Goal: Task Accomplishment & Management: Use online tool/utility

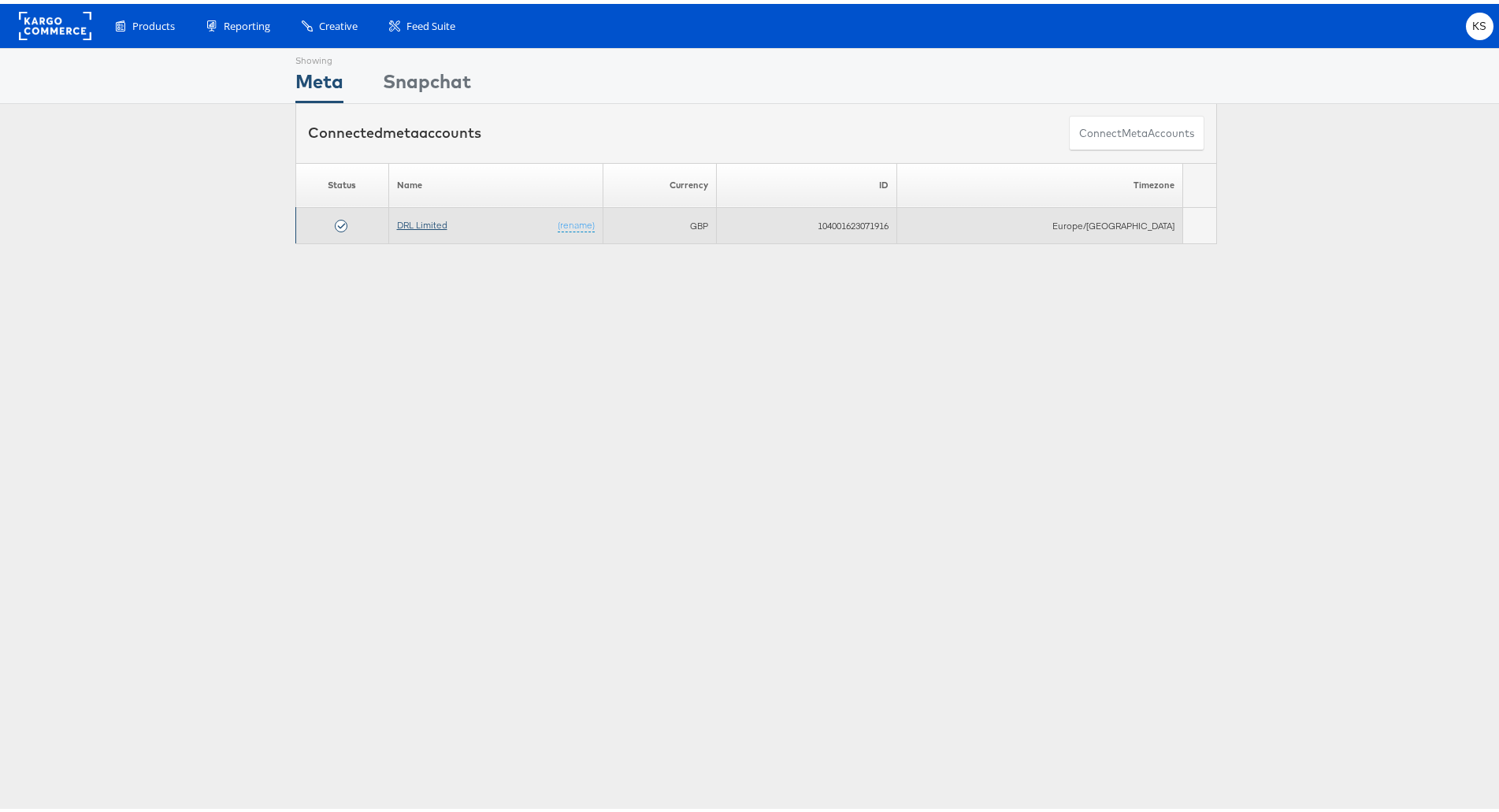
click at [429, 221] on link "DRL Limited" at bounding box center [422, 220] width 51 height 12
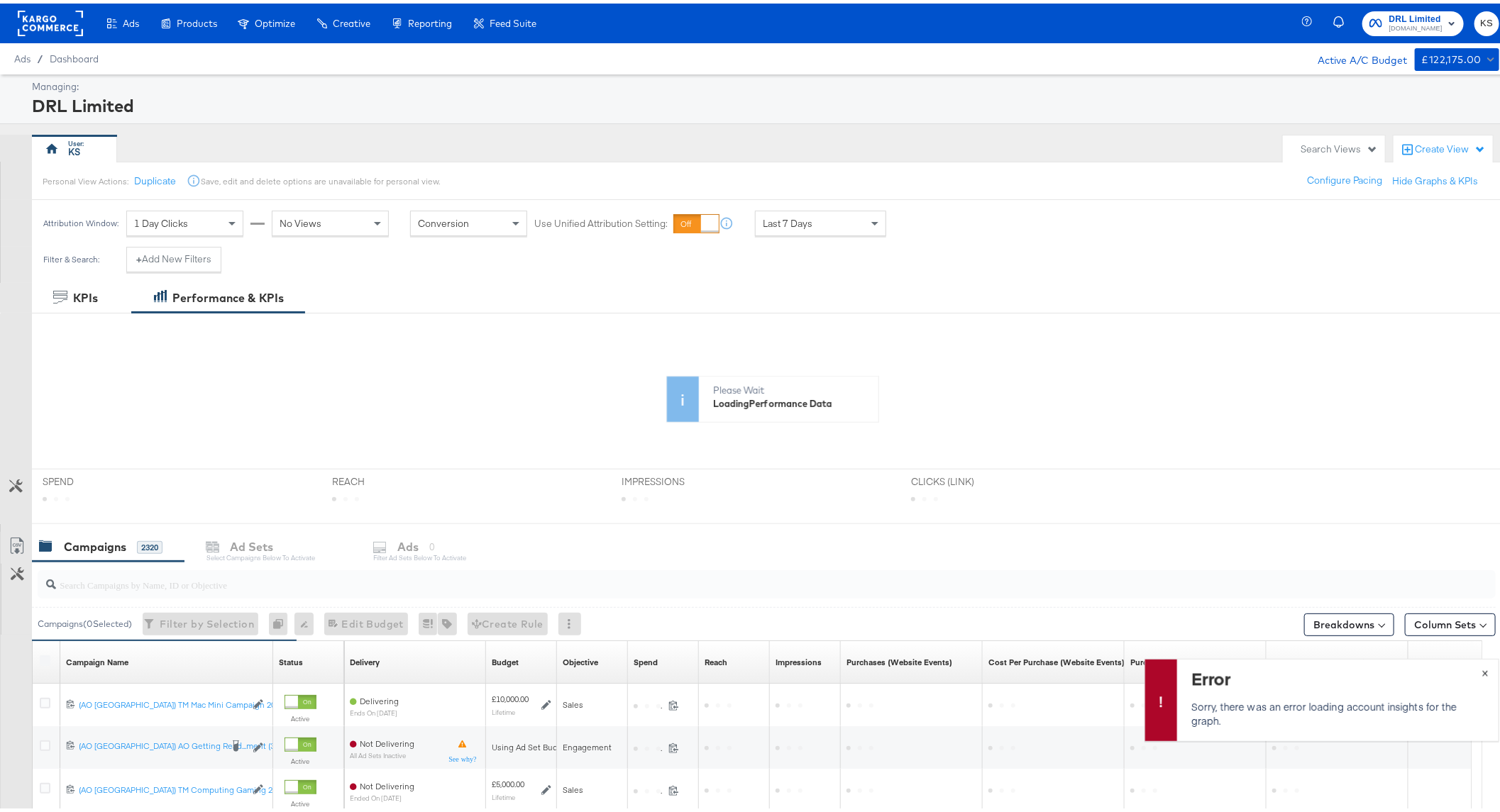
click at [1482, 670] on span "×" at bounding box center [1485, 669] width 7 height 17
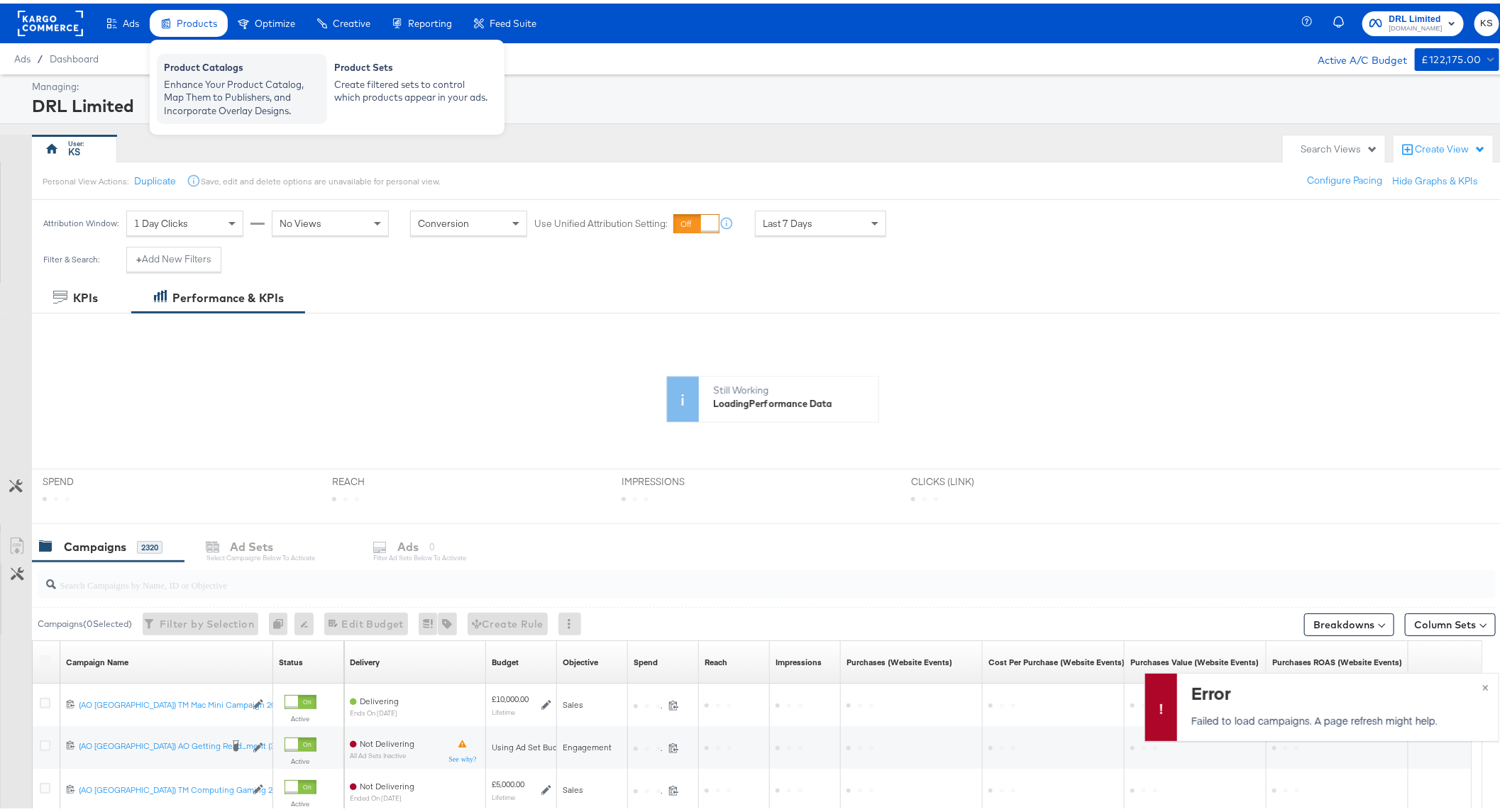
click at [242, 75] on div "Enhance Your Product Catalog, Map Them to Publishers, and Incorporate Overlay D…" at bounding box center [242, 94] width 156 height 40
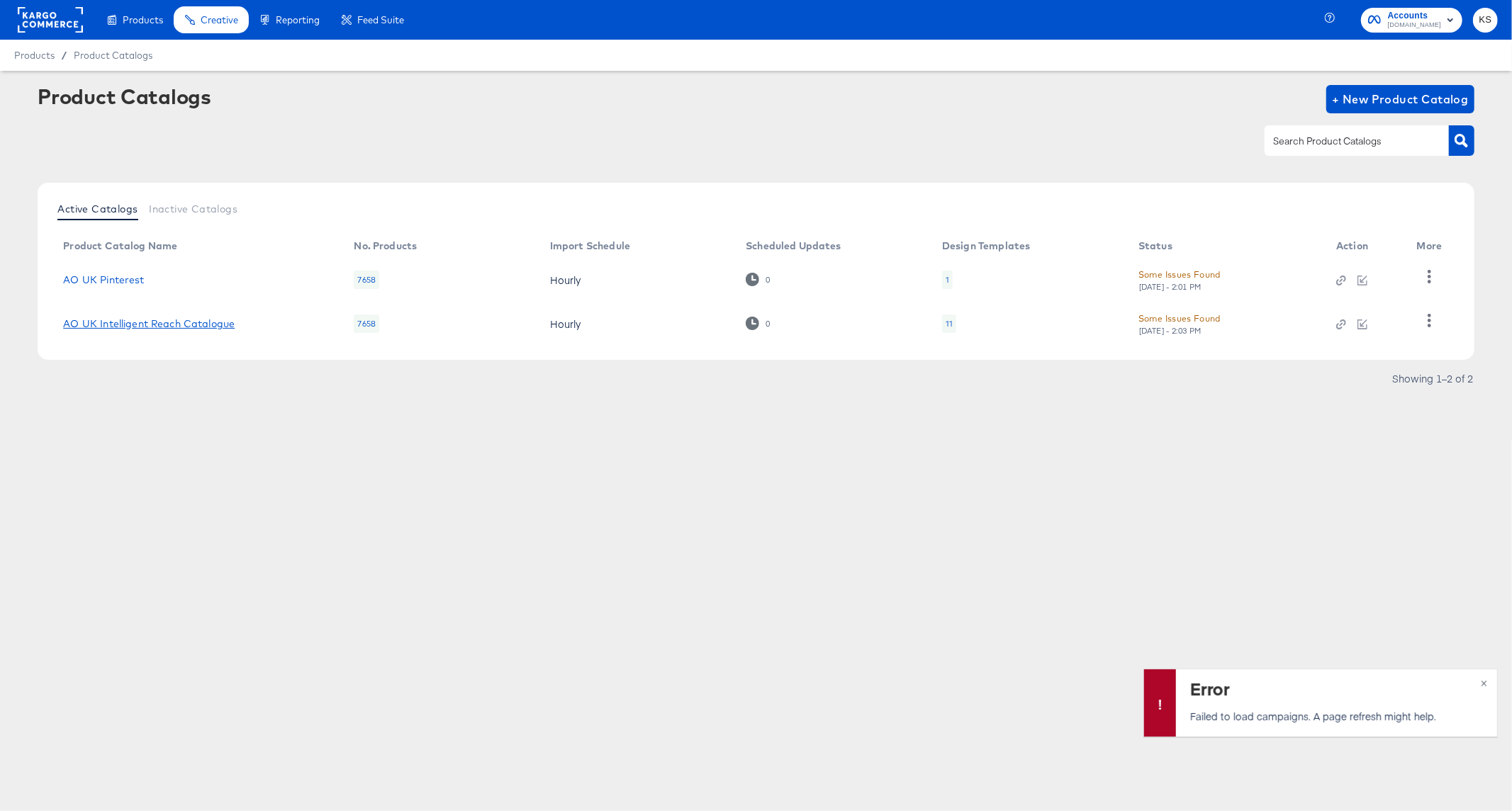
click at [208, 327] on link "AO UK Intelligent Reach Catalogue" at bounding box center [148, 324] width 171 height 12
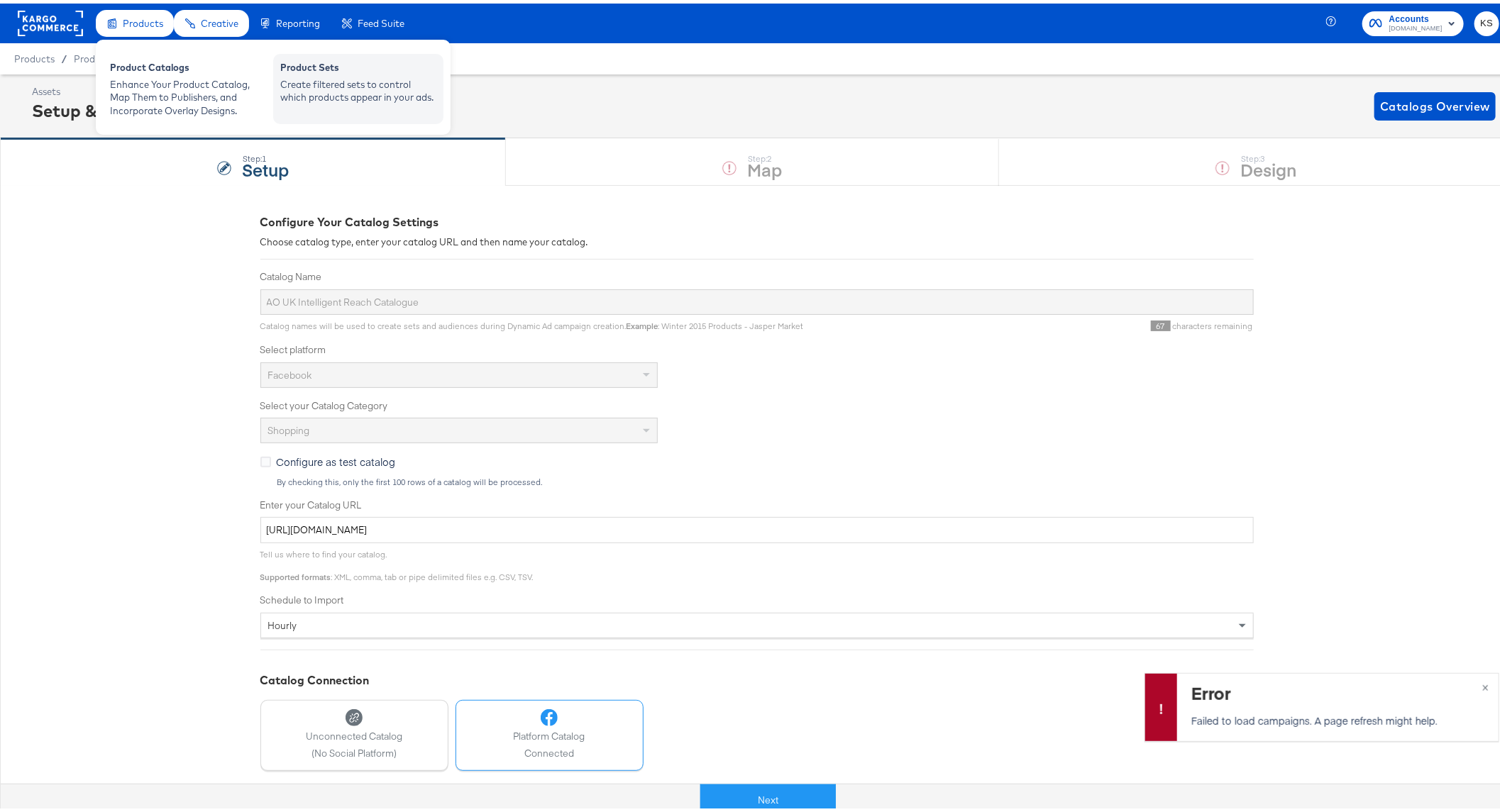
click at [360, 90] on div "Create filtered sets to control which products appear in your ads." at bounding box center [358, 88] width 156 height 26
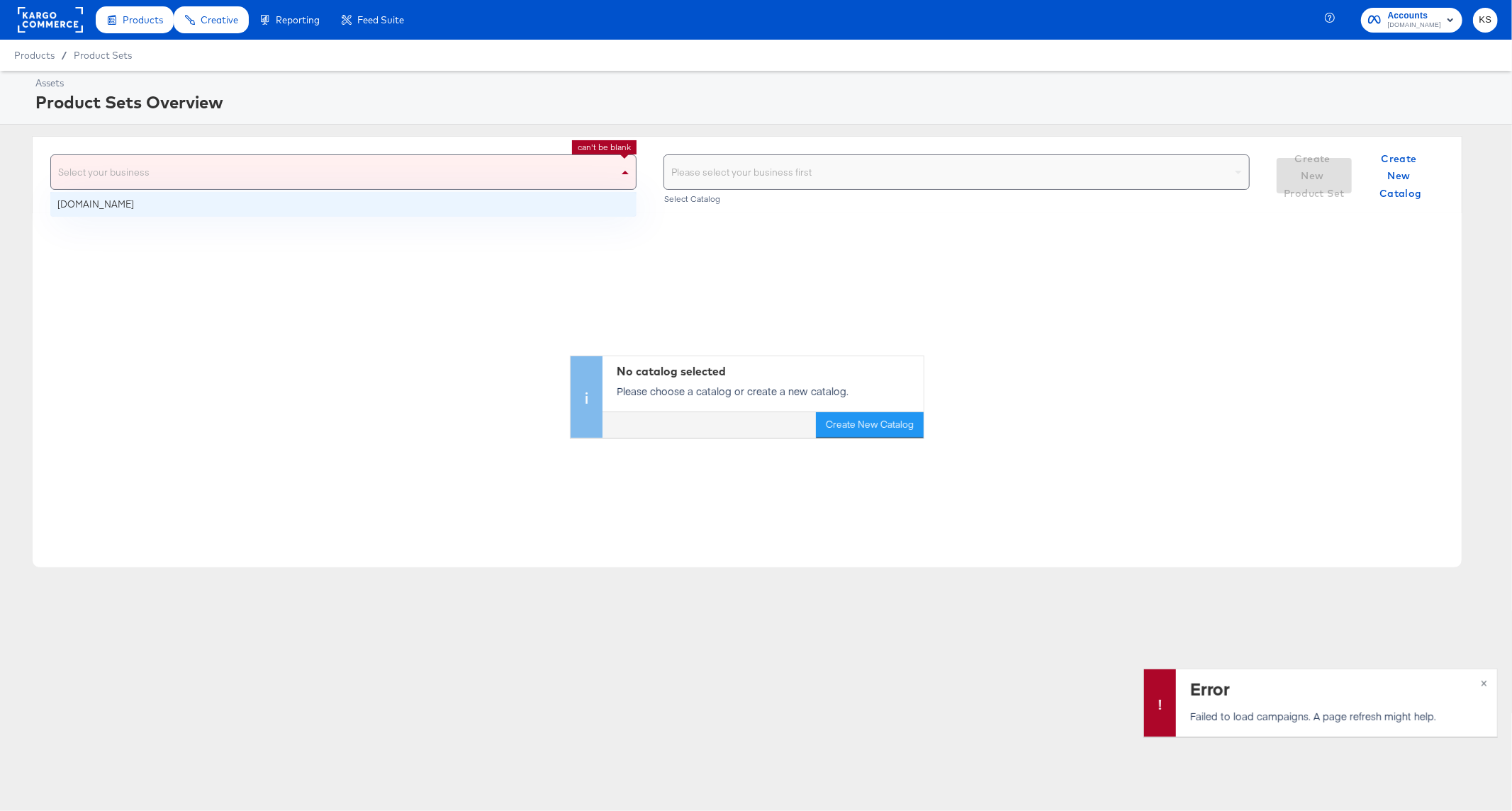
click at [514, 161] on div "Select your business" at bounding box center [343, 172] width 585 height 34
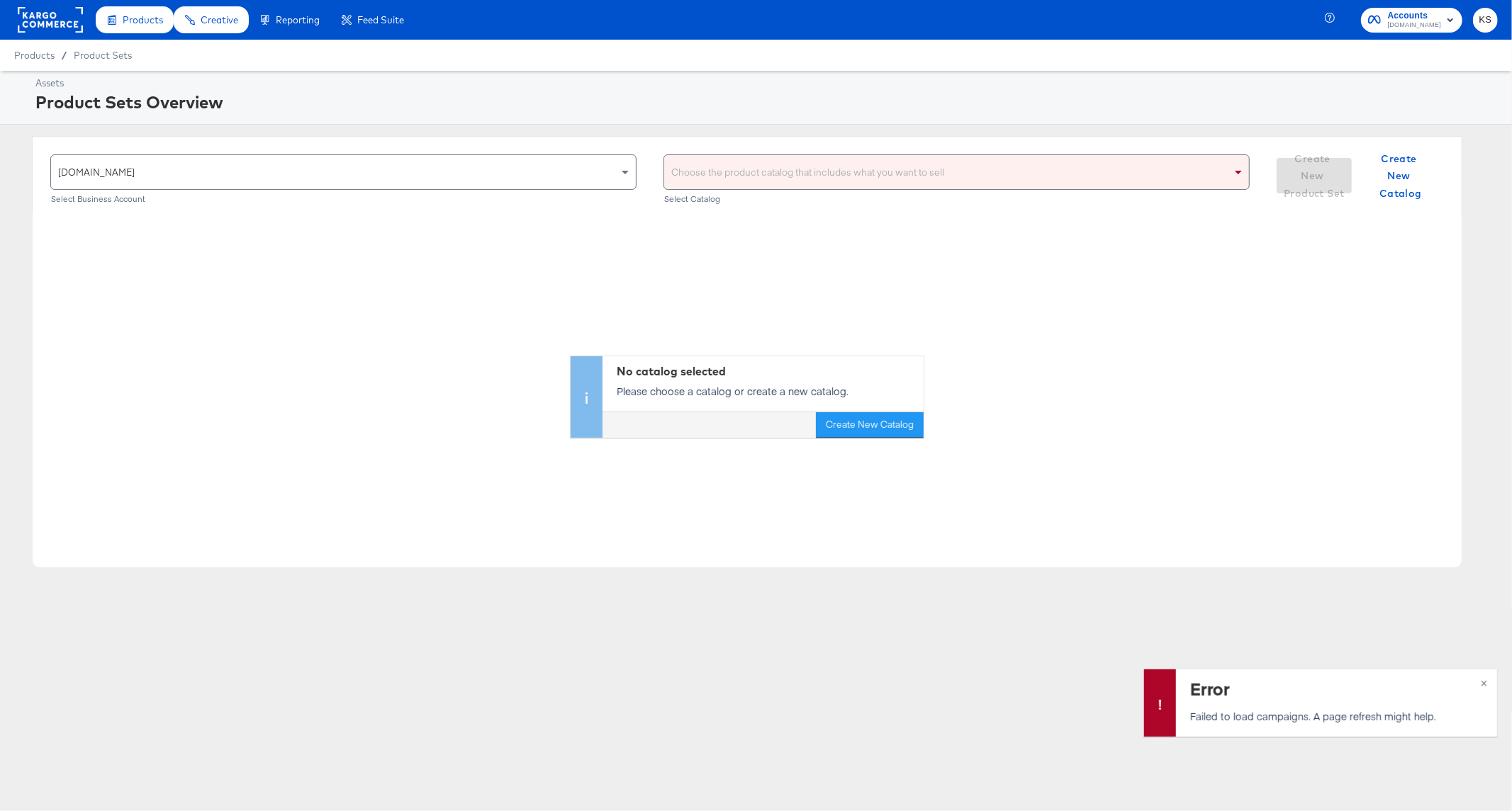
click at [852, 186] on div "Choose the product catalog that includes what you want to sell" at bounding box center [956, 172] width 585 height 34
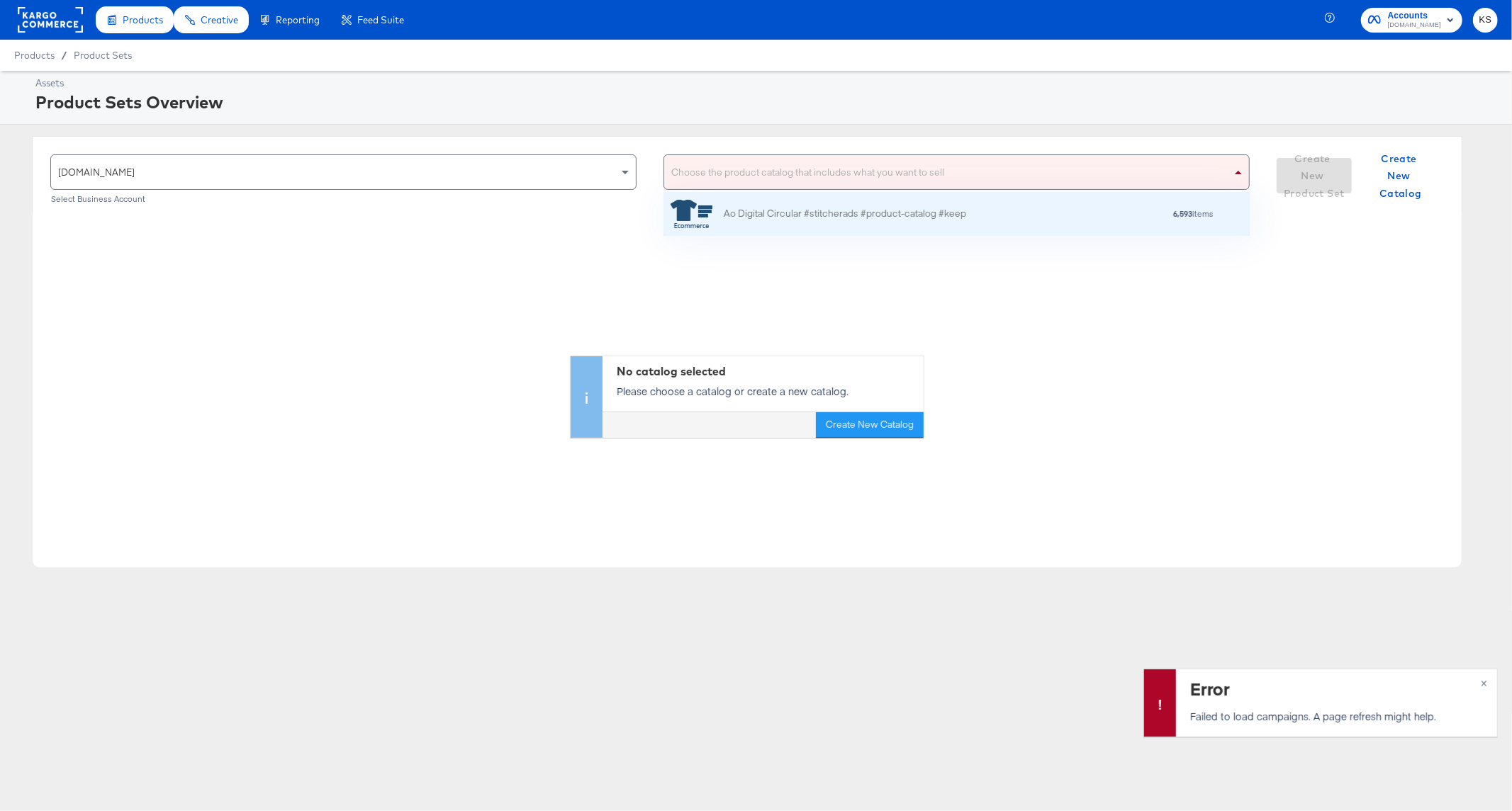
scroll to position [31, 573]
click at [823, 225] on div "Ao Digital Circular #stitcherads #product-catalog #keep" at bounding box center [818, 214] width 295 height 28
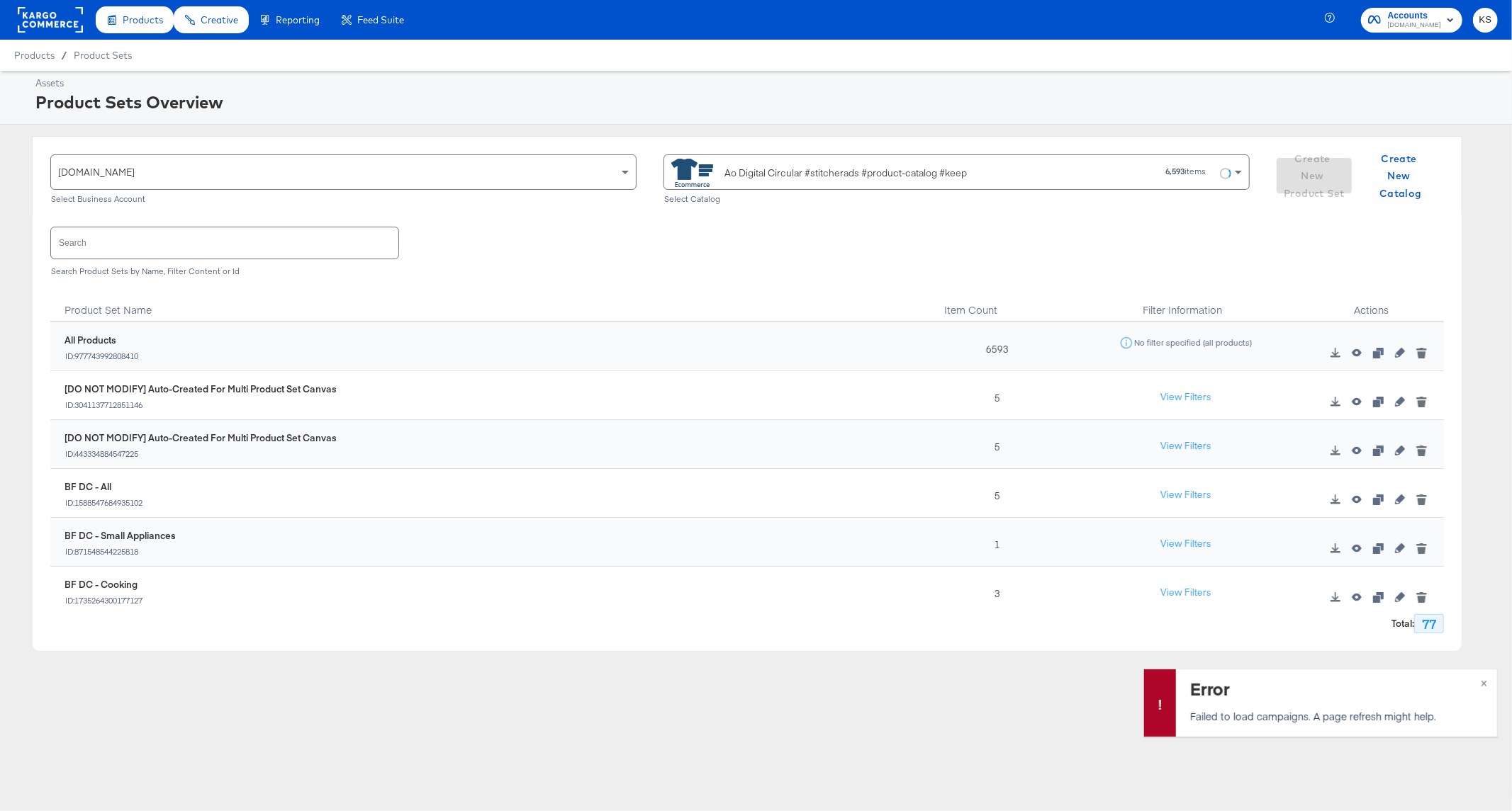
click at [811, 144] on div "[DOMAIN_NAME] Select Business Account Ao Digital Circular #stitcherads #product…" at bounding box center [748, 174] width 1431 height 77
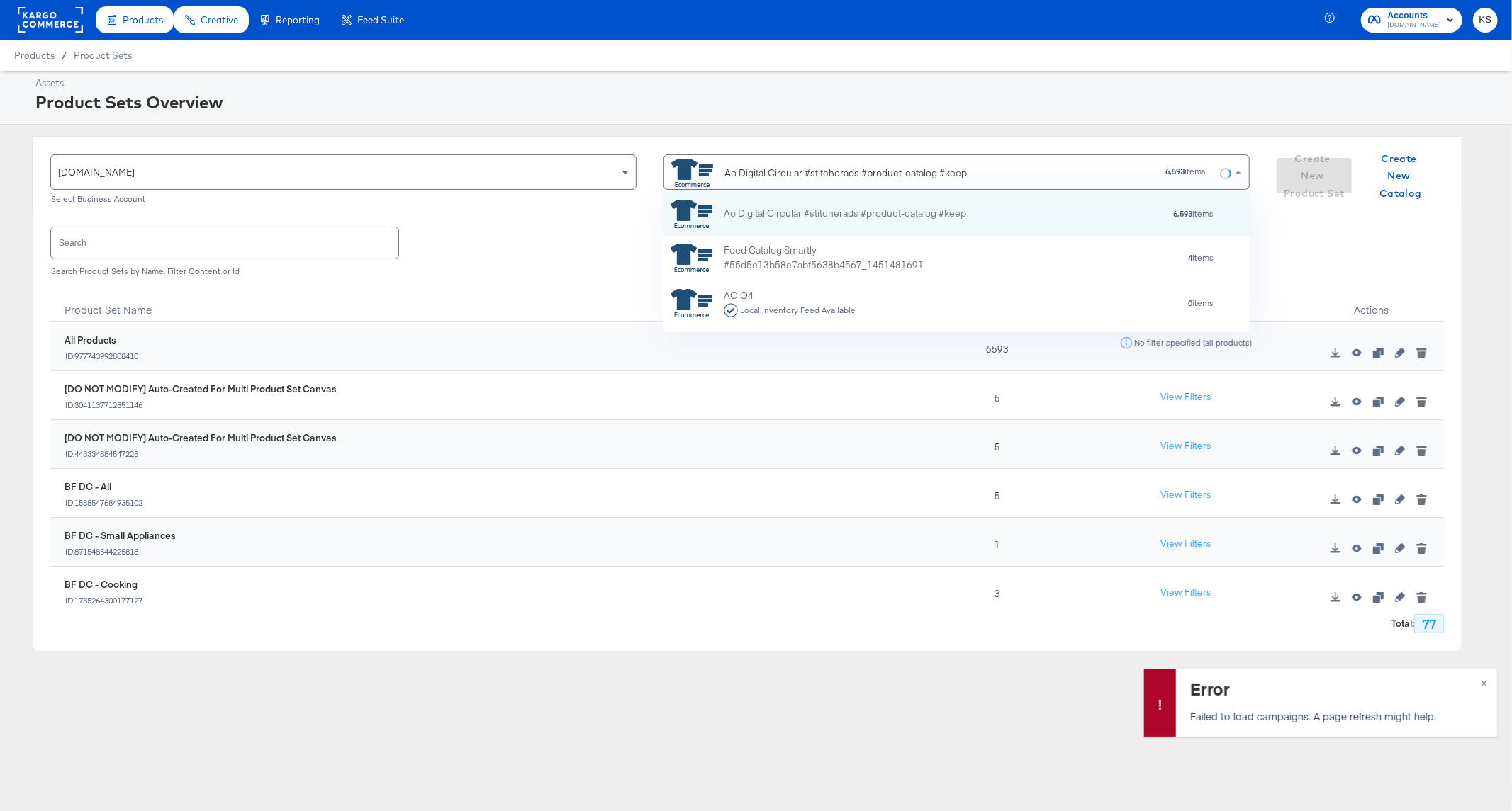
click at [830, 164] on div "Ao Digital Circular #stitcherads #product-catalog #keep" at bounding box center [866, 173] width 390 height 28
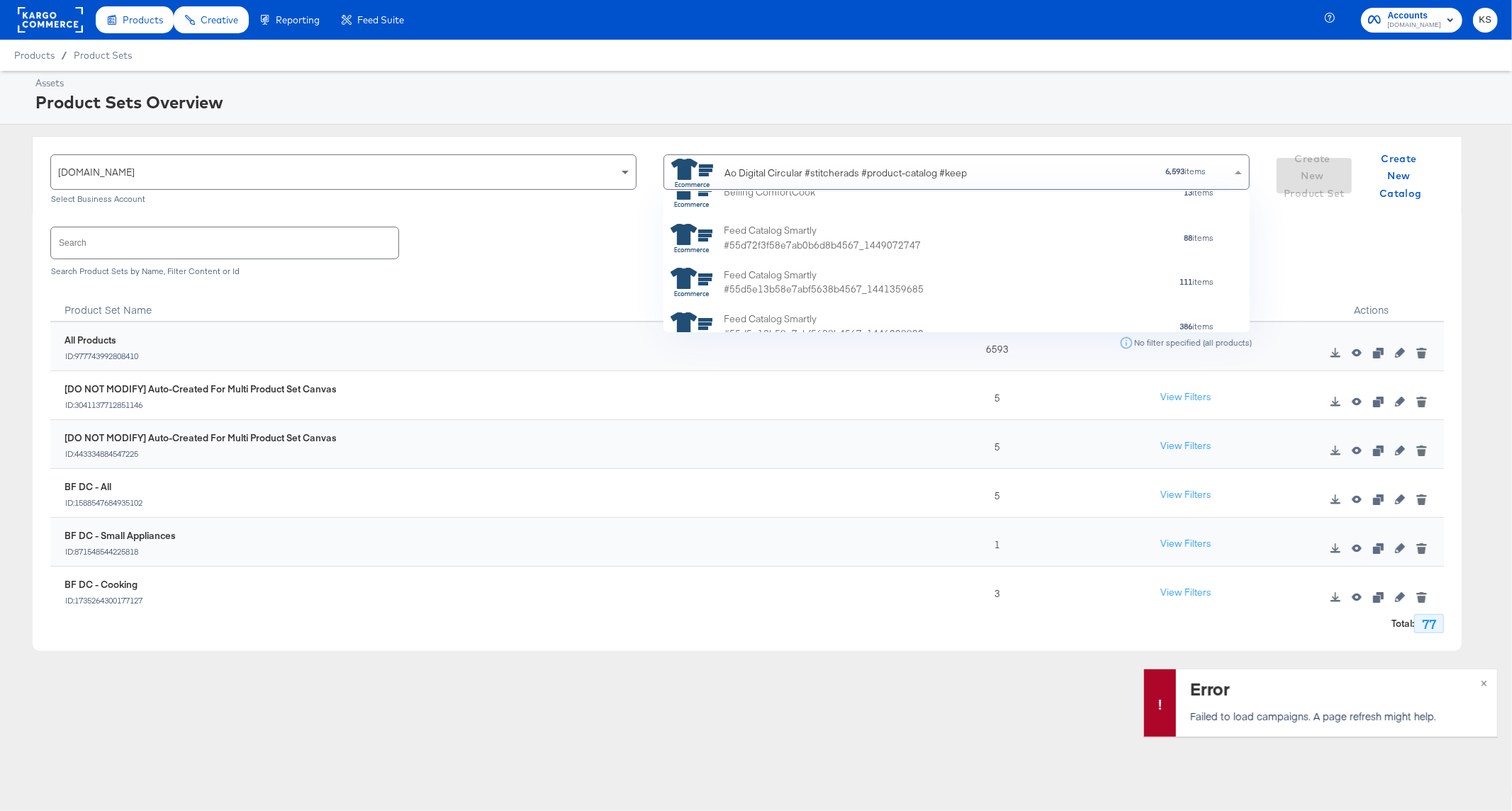
scroll to position [157, 0]
drag, startPoint x: 991, startPoint y: 169, endPoint x: 674, endPoint y: 153, distance: 317.4
click at [675, 153] on div "[DOMAIN_NAME] Select Business Account Ao Digital Circular #stitcherads #product…" at bounding box center [748, 174] width 1431 height 77
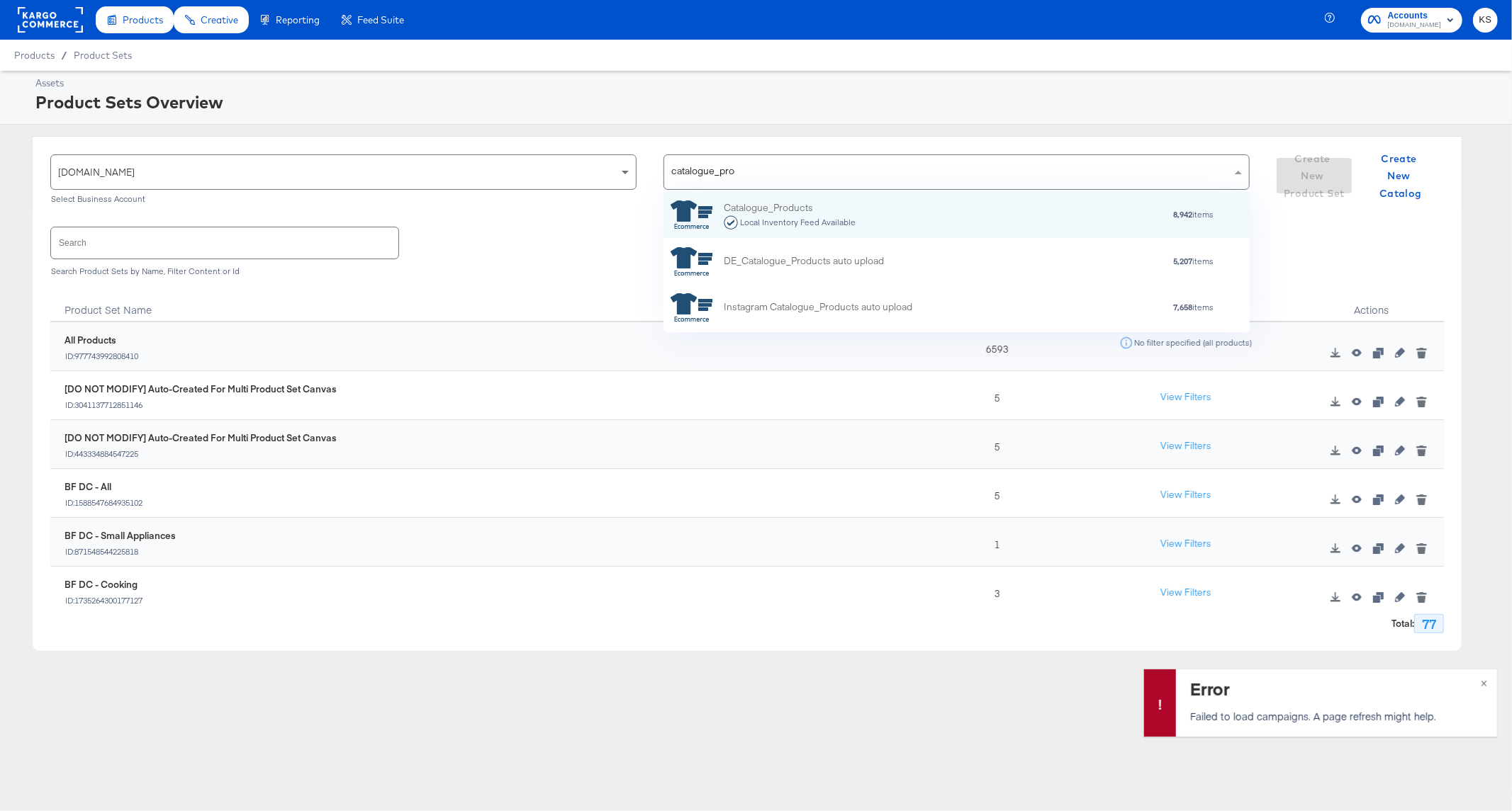
scroll to position [126, 573]
type input "catalogue_product"
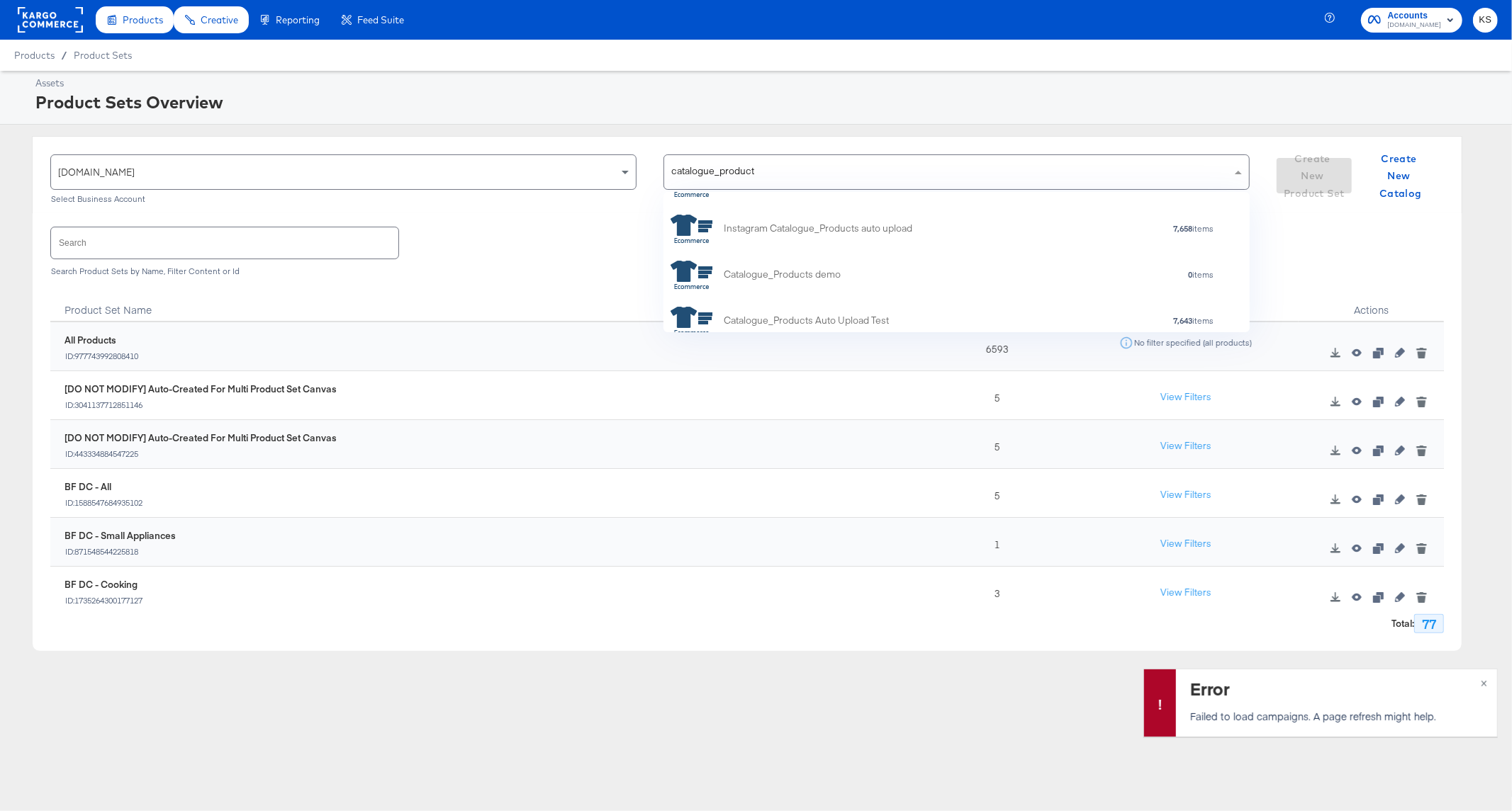
scroll to position [135, 0]
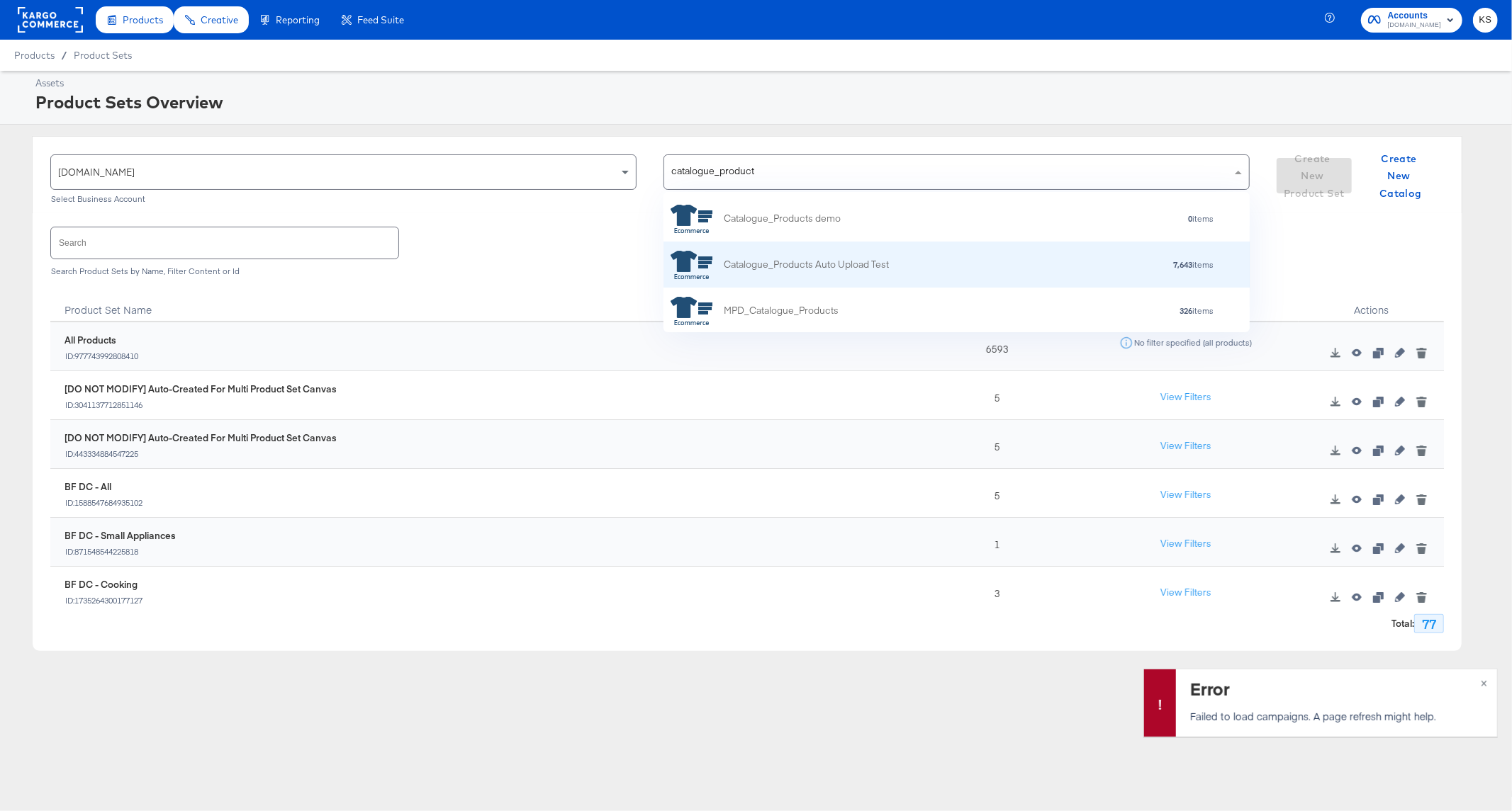
click at [811, 266] on div "Catalogue_Products Auto Upload Test" at bounding box center [806, 265] width 165 height 15
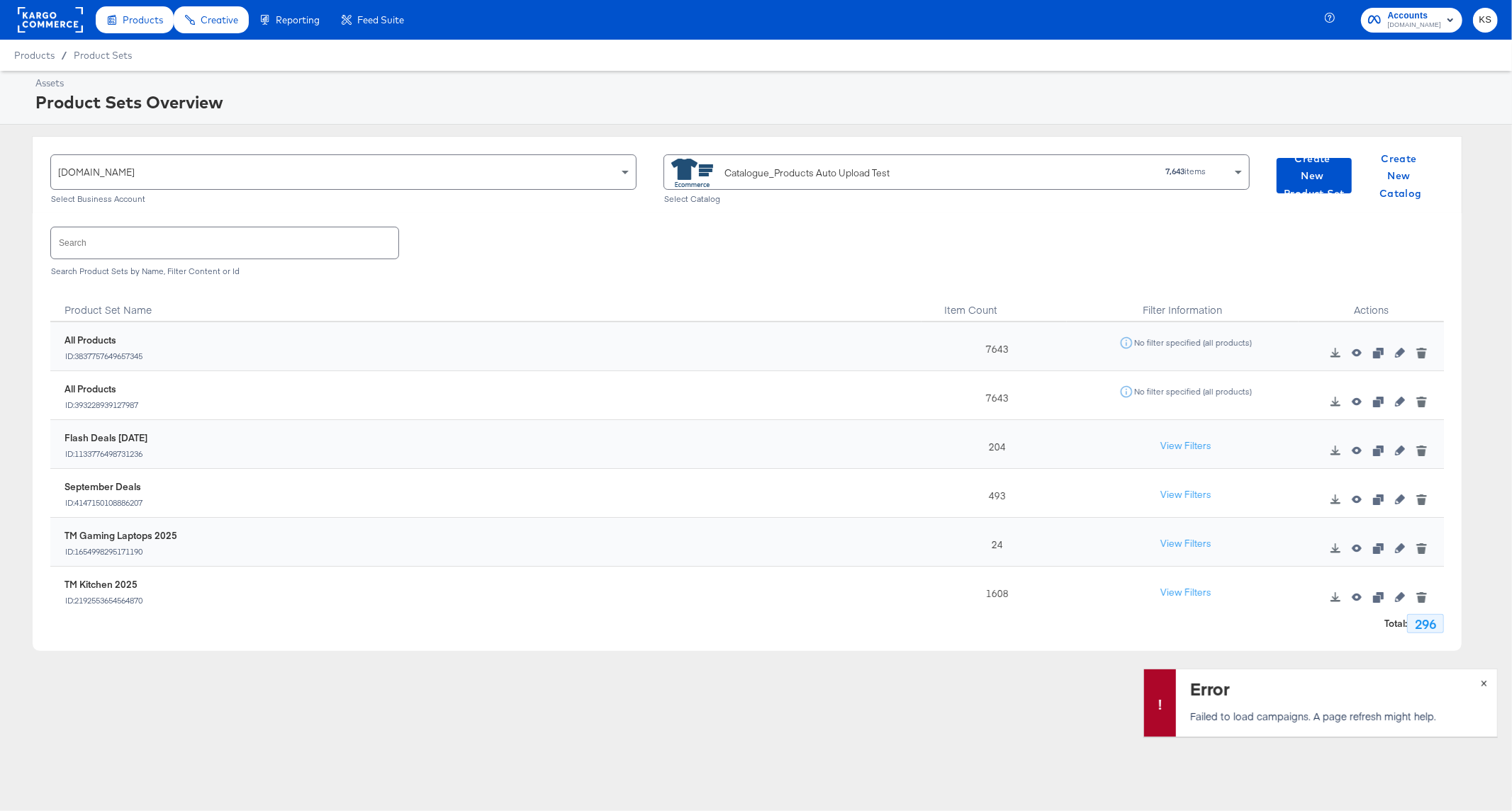
click at [1479, 681] on button "×" at bounding box center [1484, 682] width 26 height 26
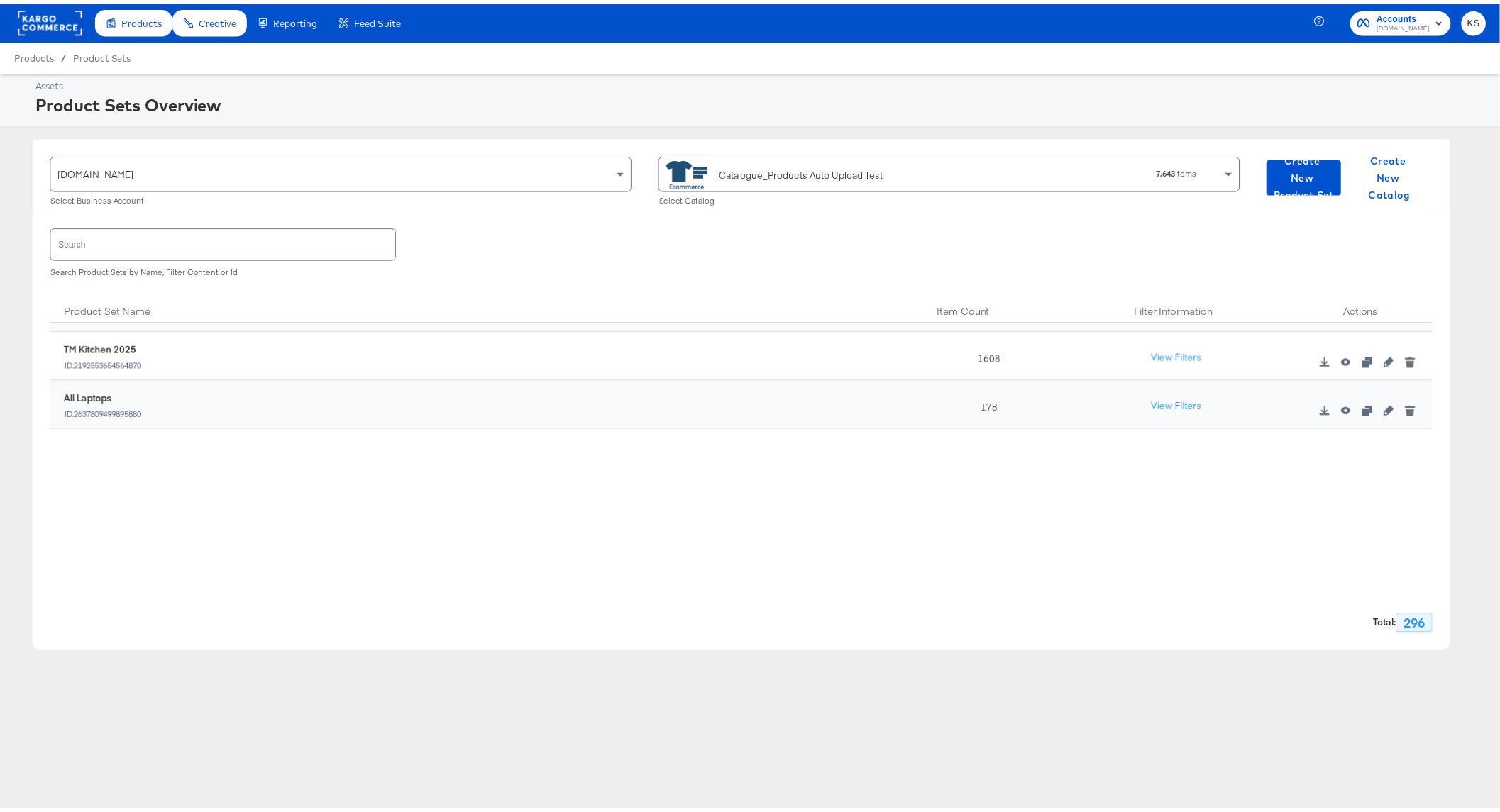
scroll to position [0, 0]
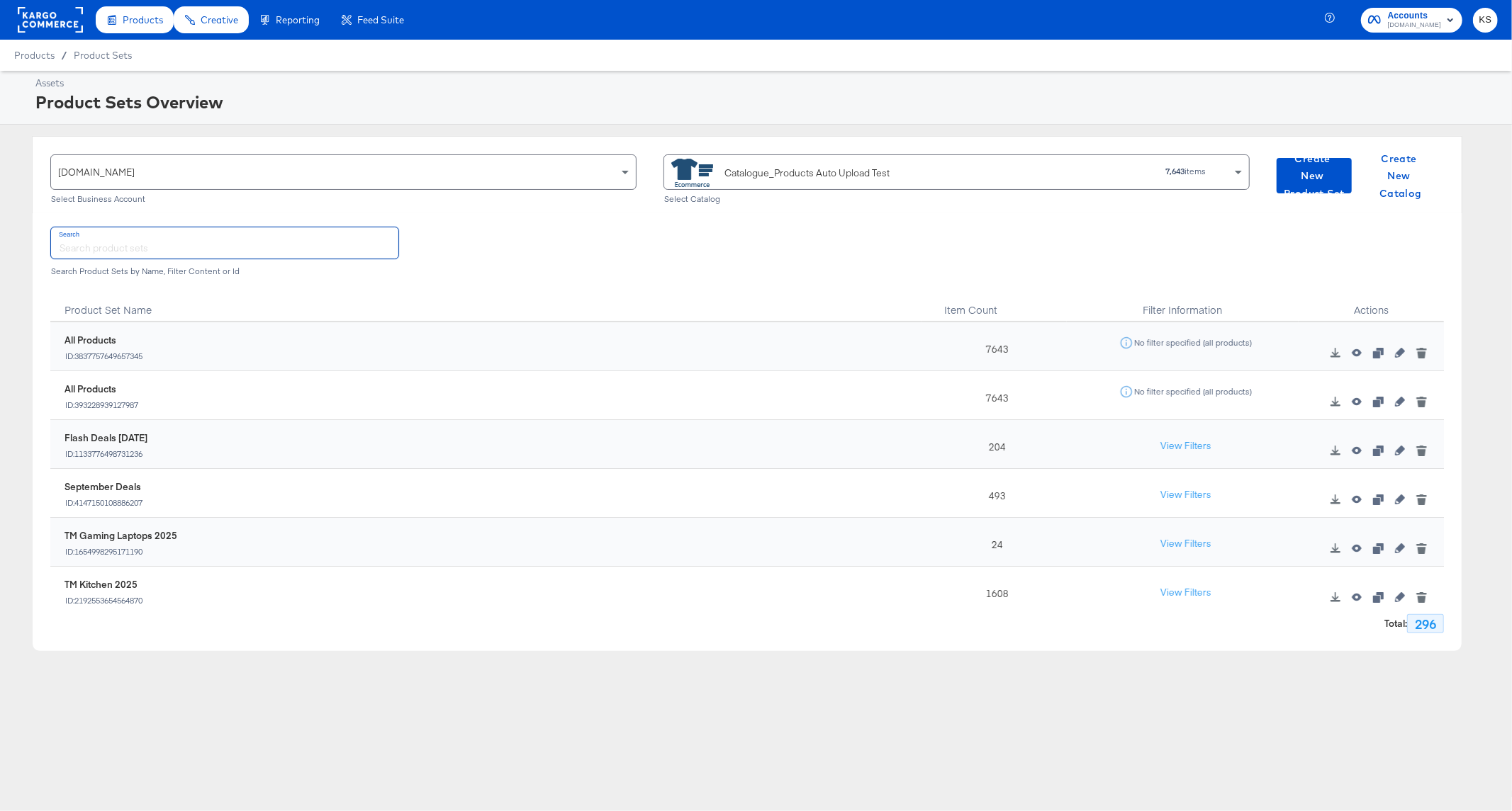
click at [171, 248] on input "text" at bounding box center [225, 242] width 347 height 31
click at [173, 246] on input "text" at bounding box center [225, 242] width 347 height 31
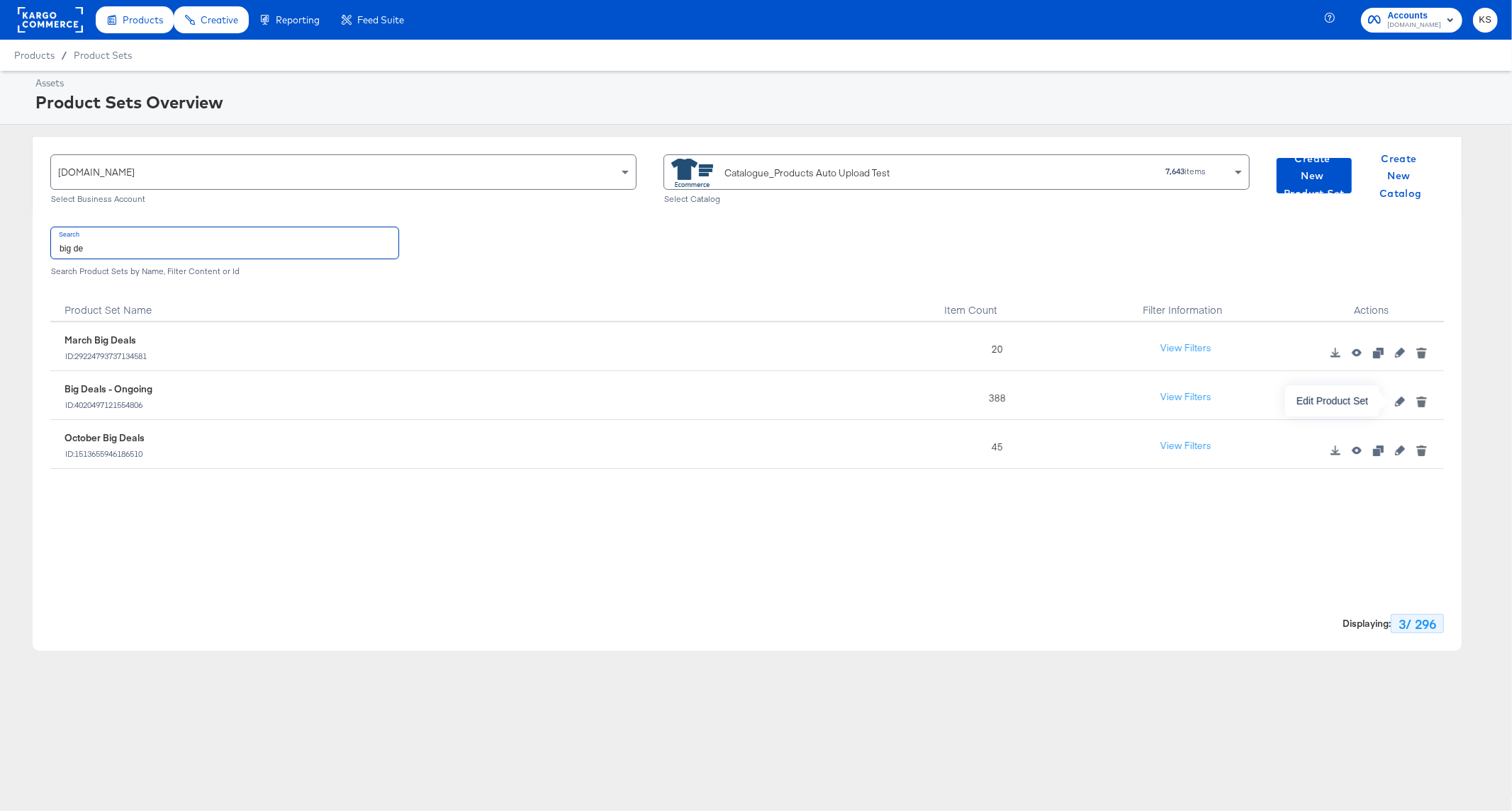
type input "big de"
click at [1396, 398] on icon "button" at bounding box center [1400, 402] width 10 height 10
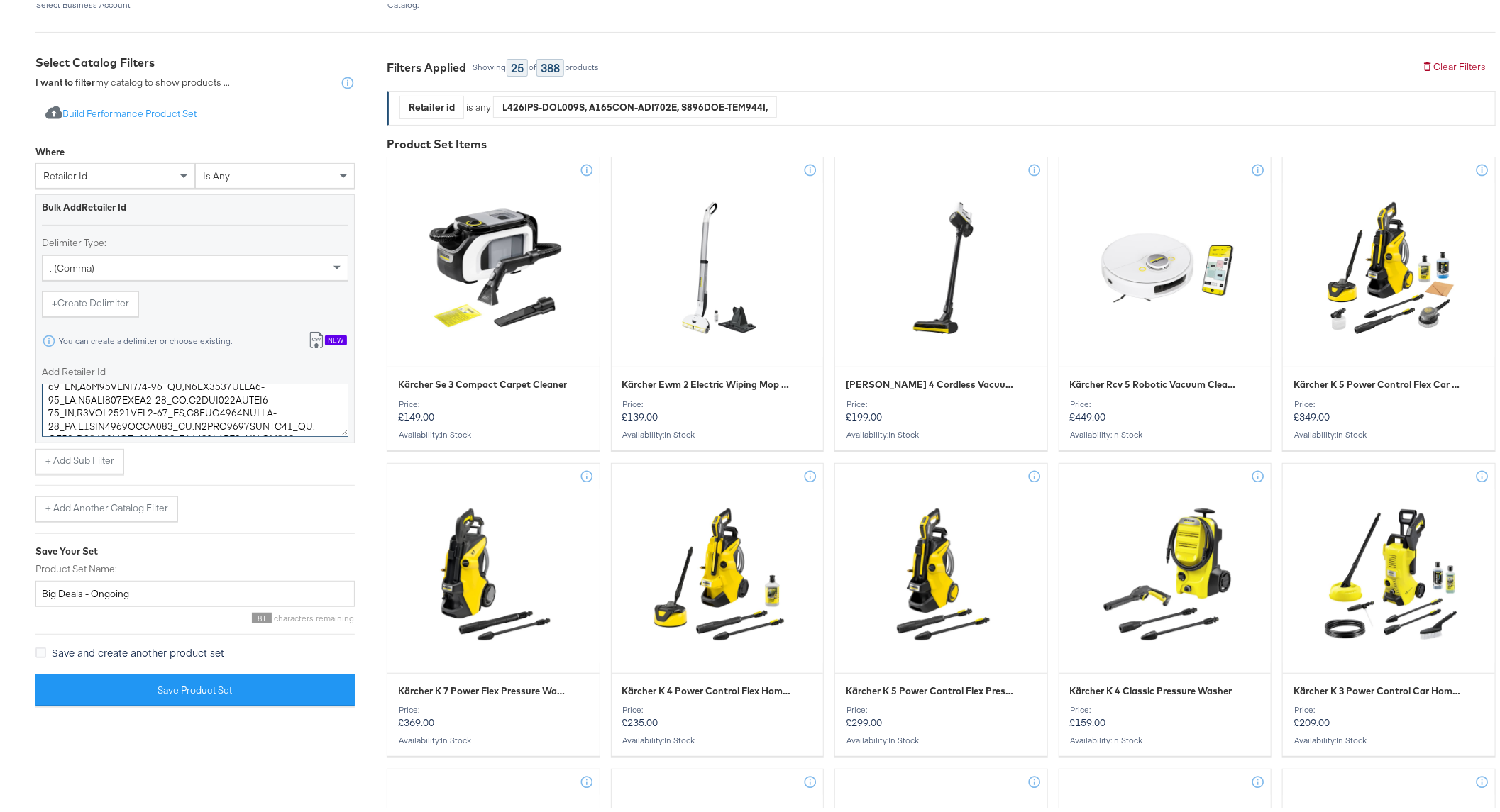
scroll to position [2425, 0]
drag, startPoint x: 47, startPoint y: 627, endPoint x: 321, endPoint y: 502, distance: 301.2
click at [321, 502] on div "Where retailer id is any Bulk Add Retailer Id Delimiter Type: , (comma) + Creat…" at bounding box center [195, 326] width 320 height 383
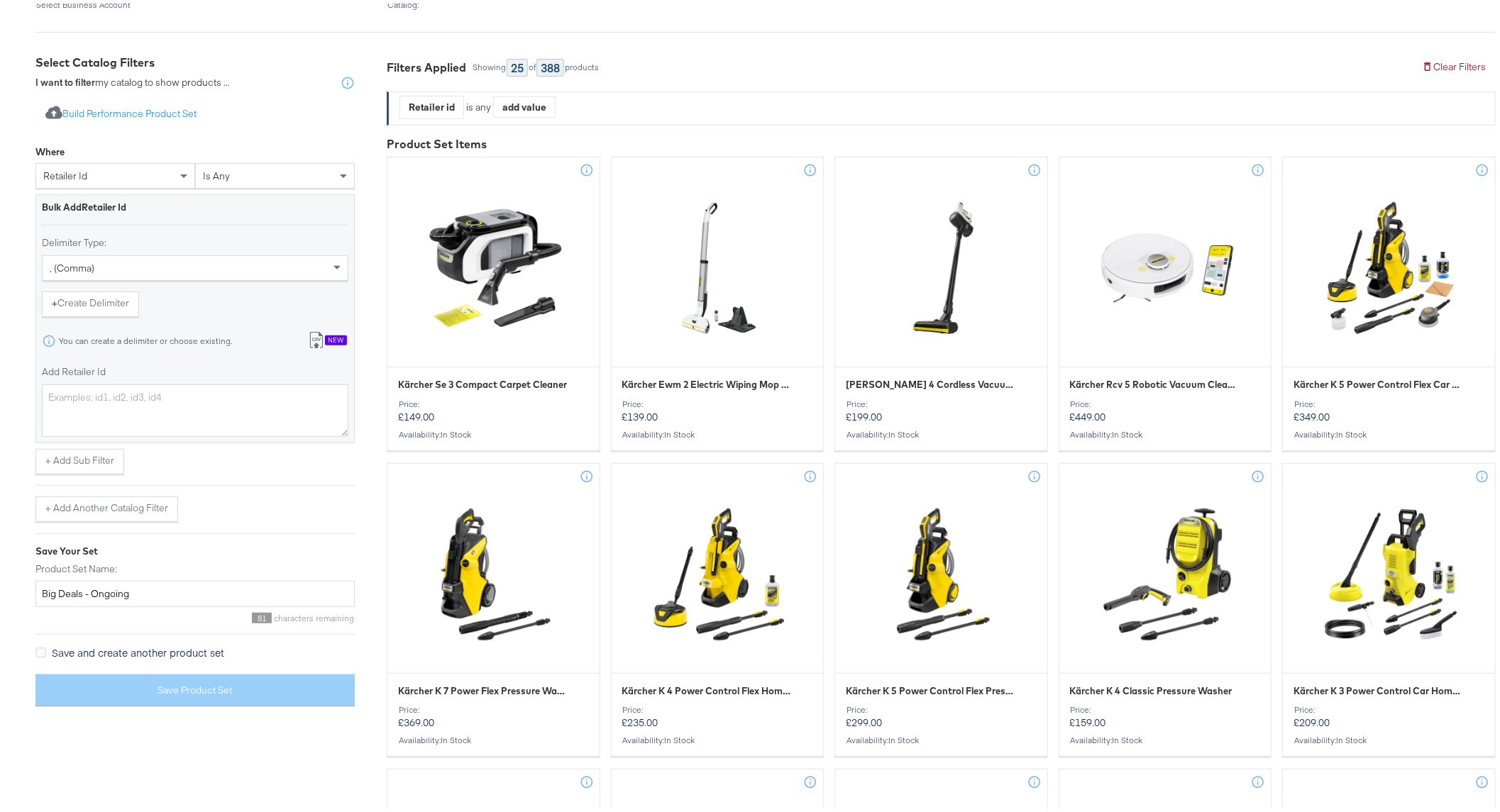
click at [330, 339] on div "New" at bounding box center [336, 337] width 22 height 10
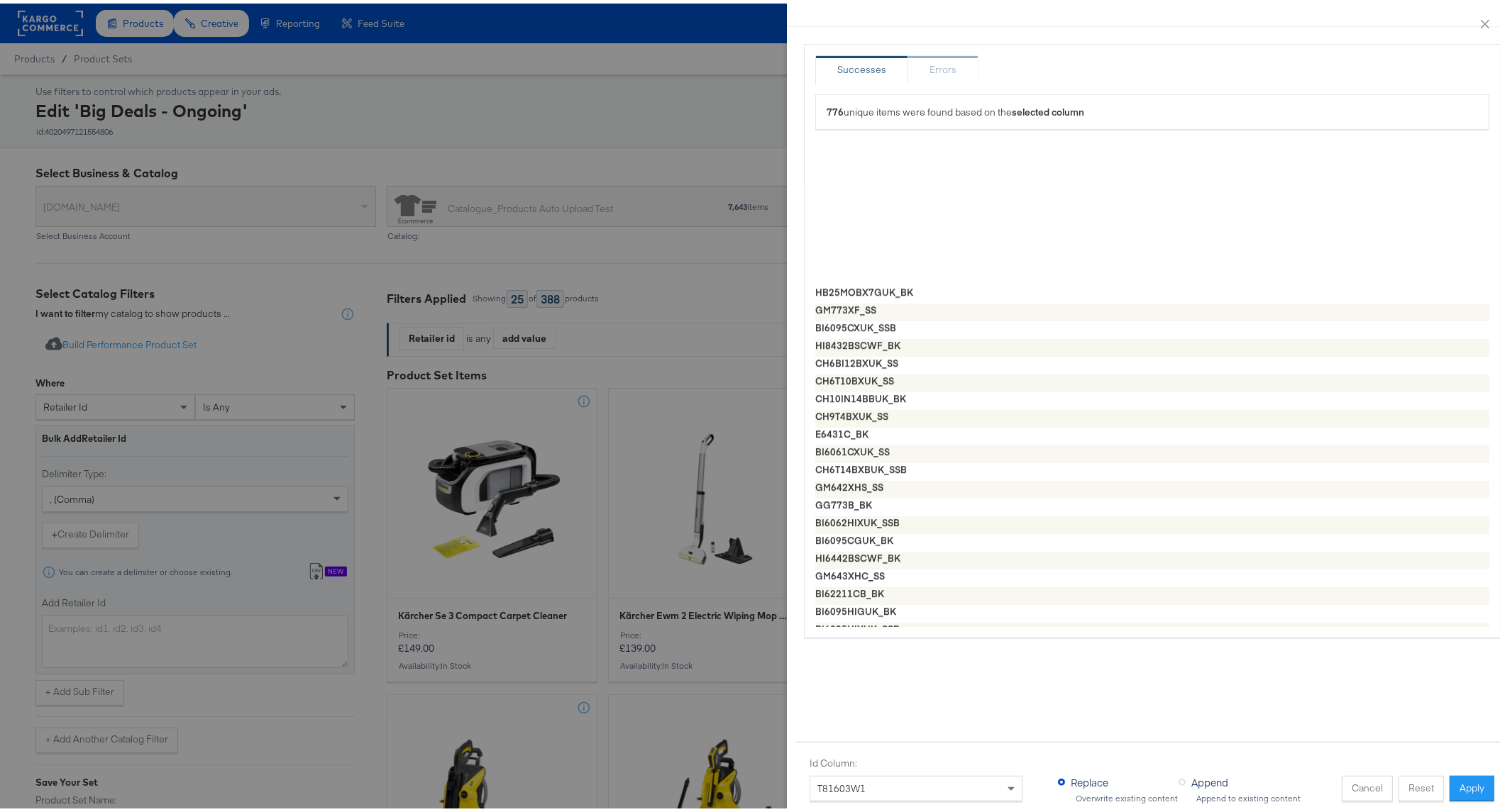
scroll to position [2916, 0]
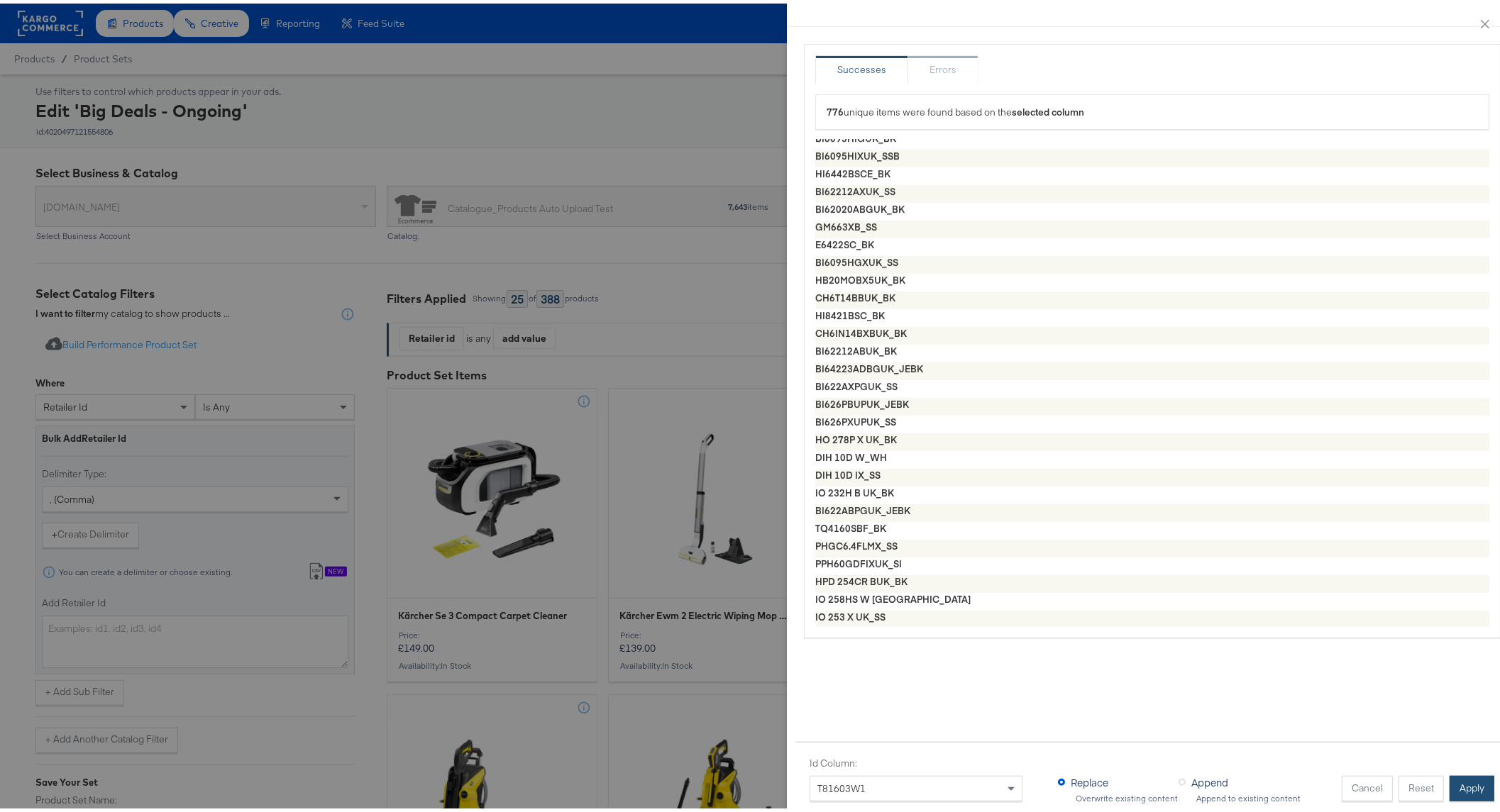
click at [1459, 776] on button "Apply" at bounding box center [1472, 785] width 45 height 26
type textarea "929003674603,VX-SRT02-TC-ML-00,VX-4SRT02-TC-ML-00,VX-ST02-TC-ML-00,VX-WTS02-TC-…"
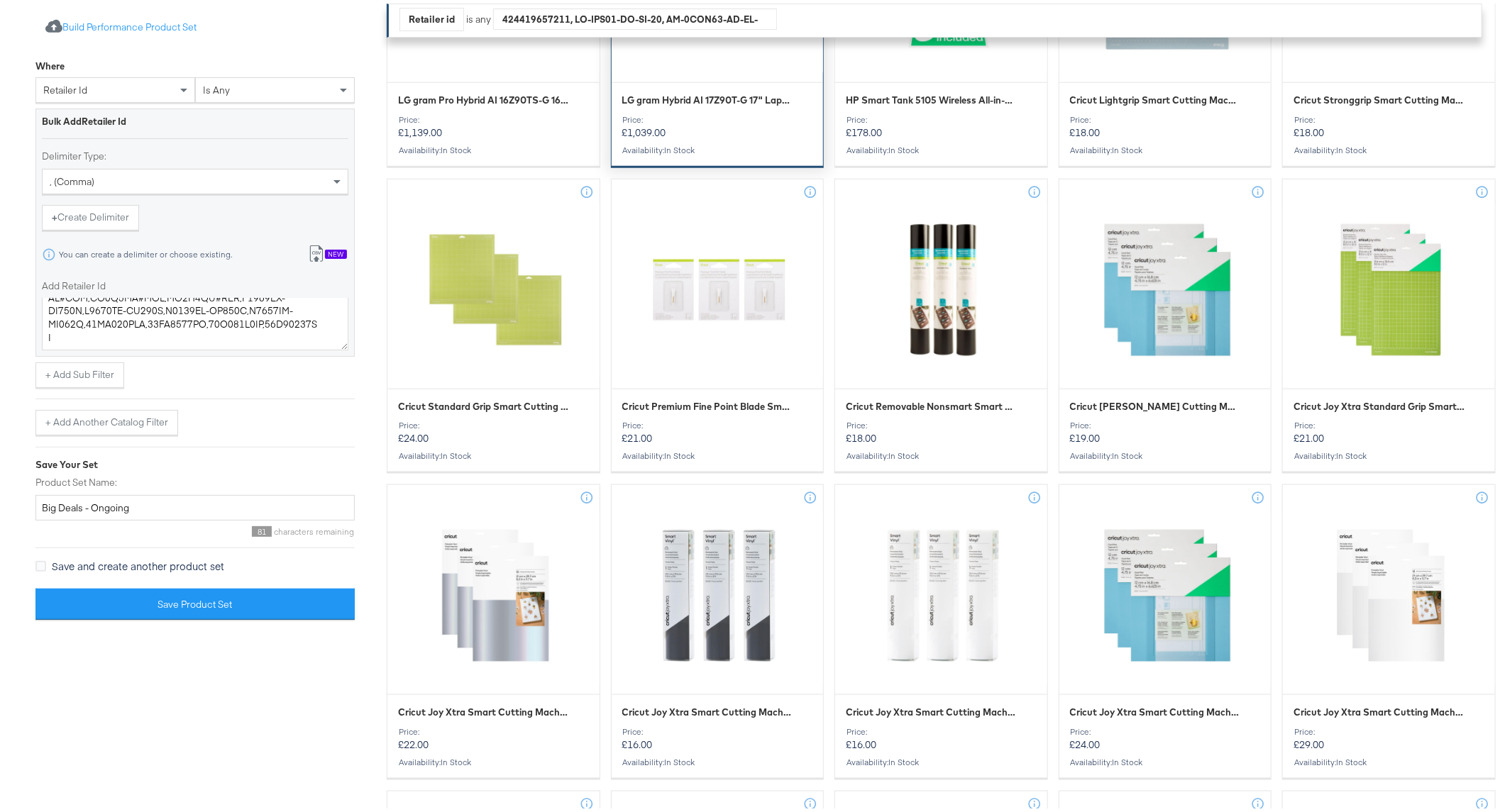
scroll to position [927, 0]
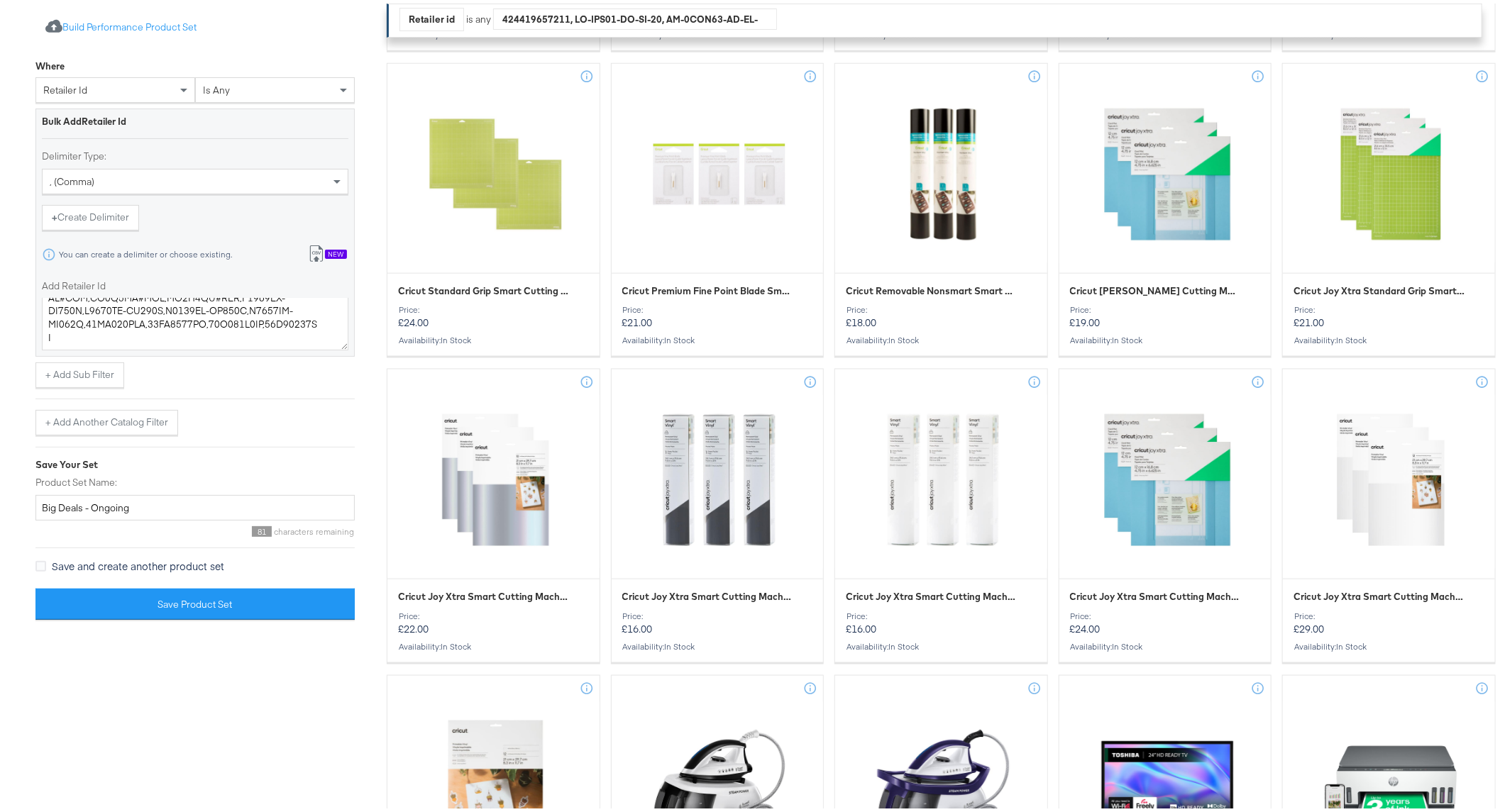
drag, startPoint x: 627, startPoint y: 591, endPoint x: 385, endPoint y: 686, distance: 260.0
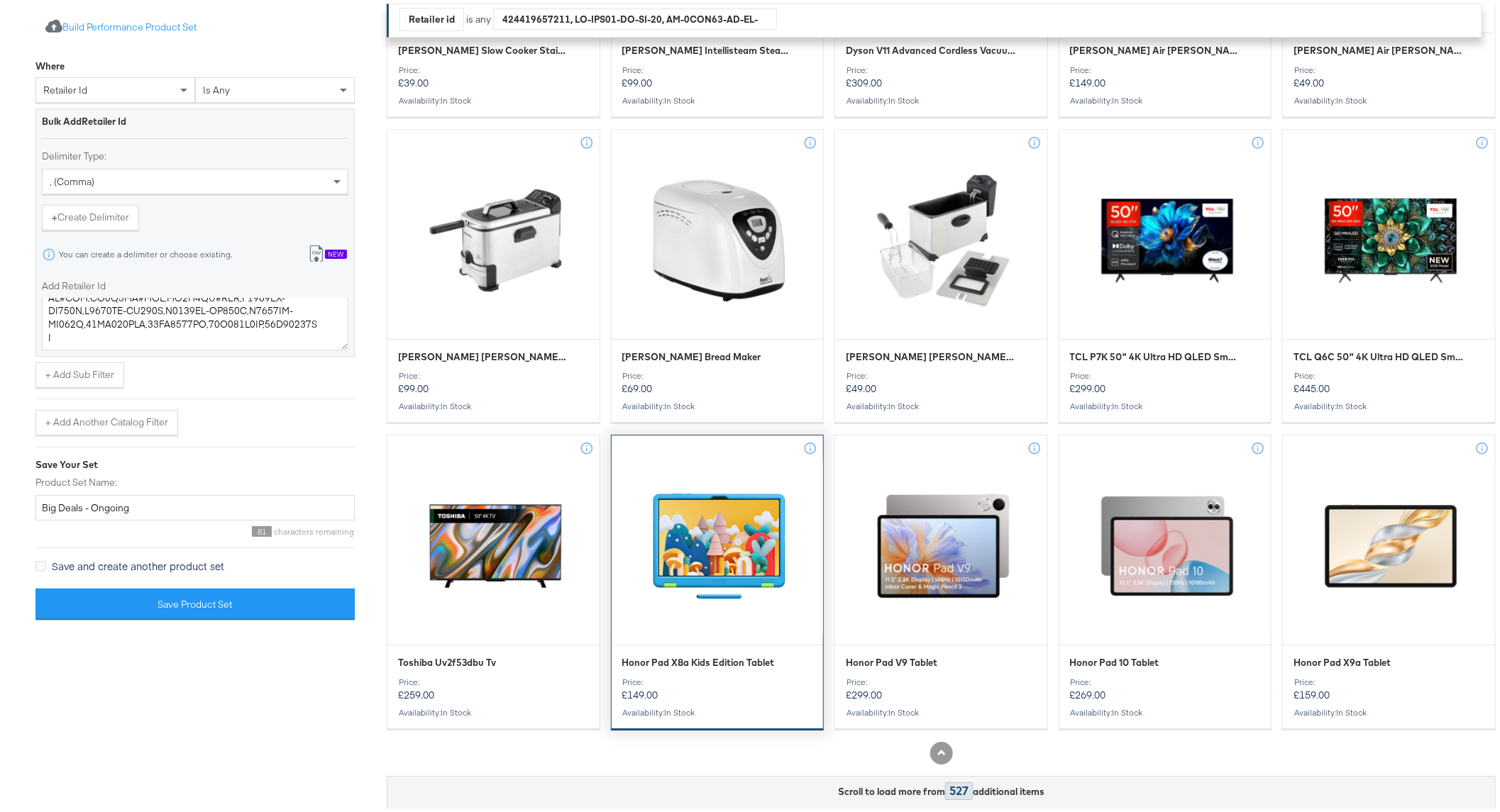
scroll to position [139, 0]
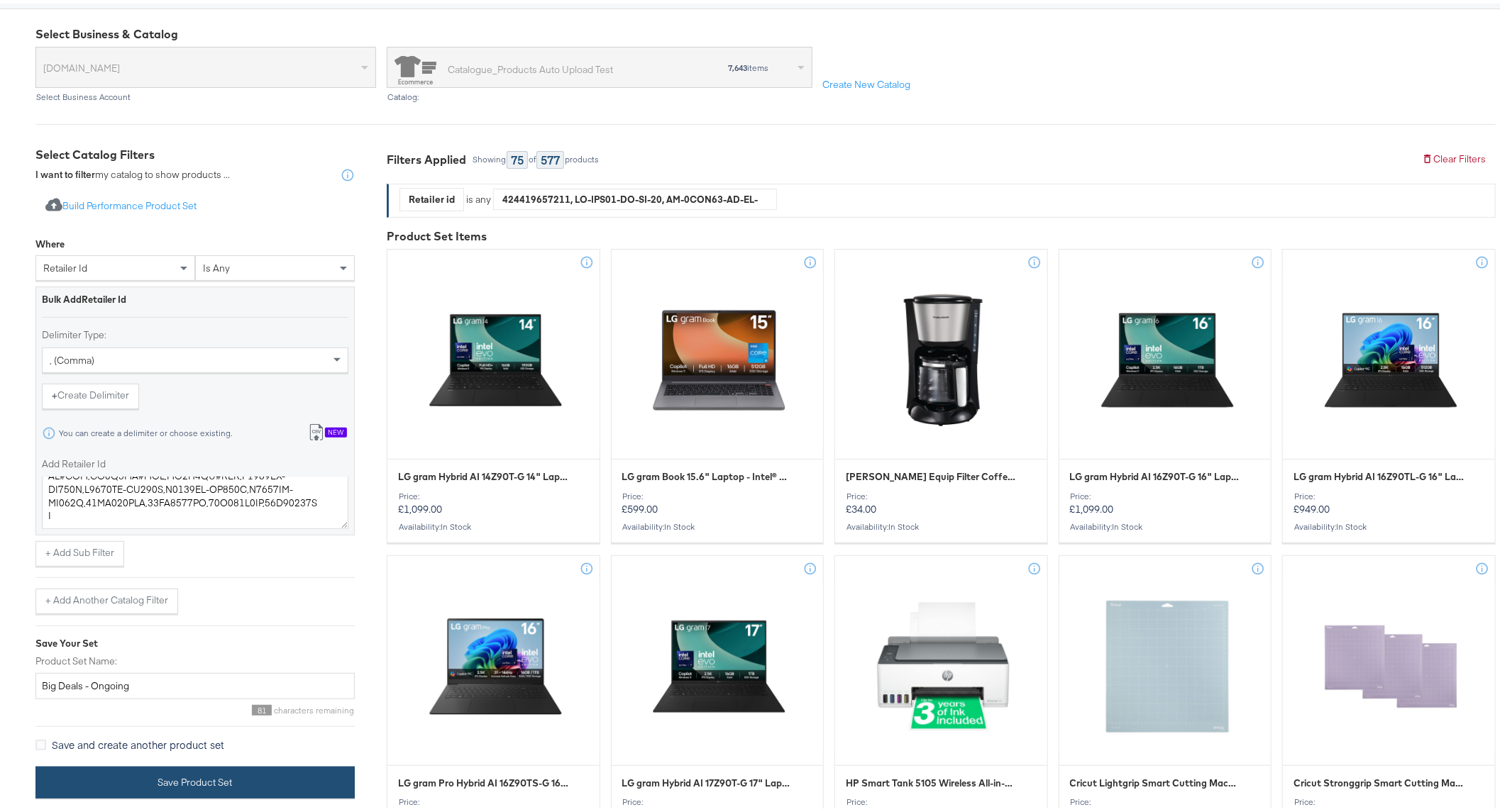
drag, startPoint x: 230, startPoint y: 776, endPoint x: 200, endPoint y: 773, distance: 30.1
click at [200, 773] on button "Save Product Set" at bounding box center [195, 779] width 320 height 32
click at [224, 767] on button "Save Product Set" at bounding box center [195, 779] width 320 height 32
